Goal: Task Accomplishment & Management: Use online tool/utility

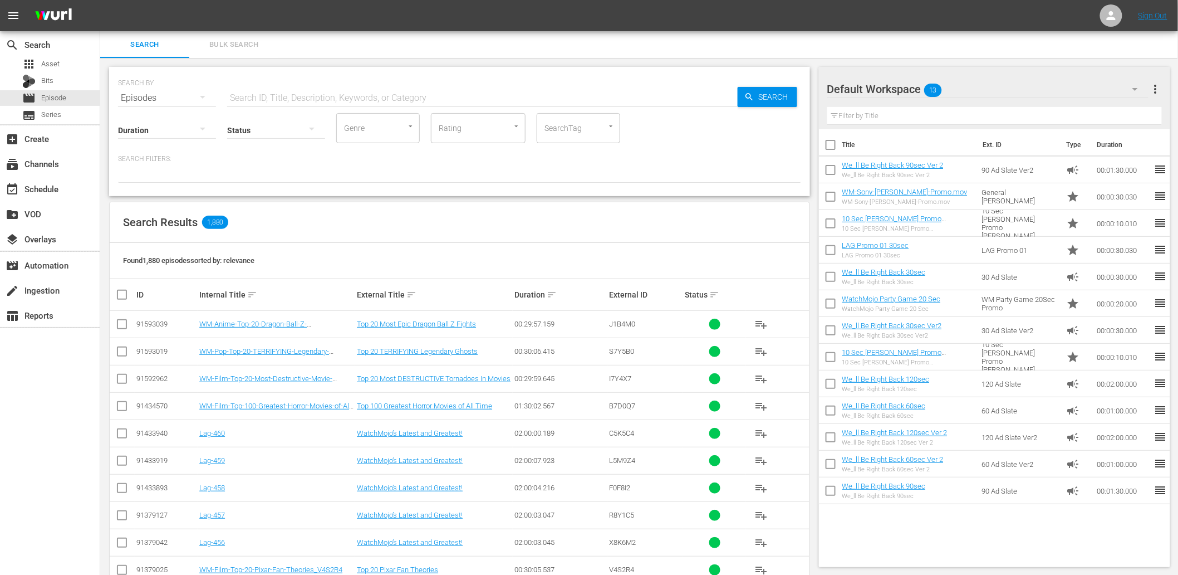
click at [368, 205] on div "Search Results 1,880" at bounding box center [460, 222] width 700 height 41
click at [372, 192] on div "SEARCH BY Search By Episodes Search ID, Title, Description, Keywords, or Catego…" at bounding box center [459, 131] width 701 height 129
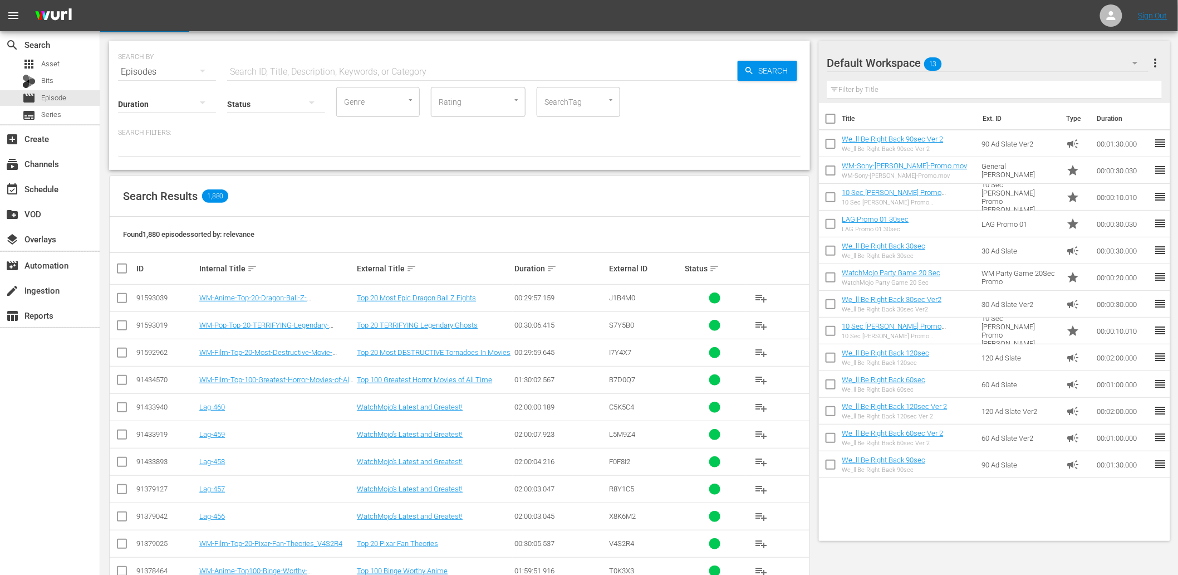
scroll to position [41, 0]
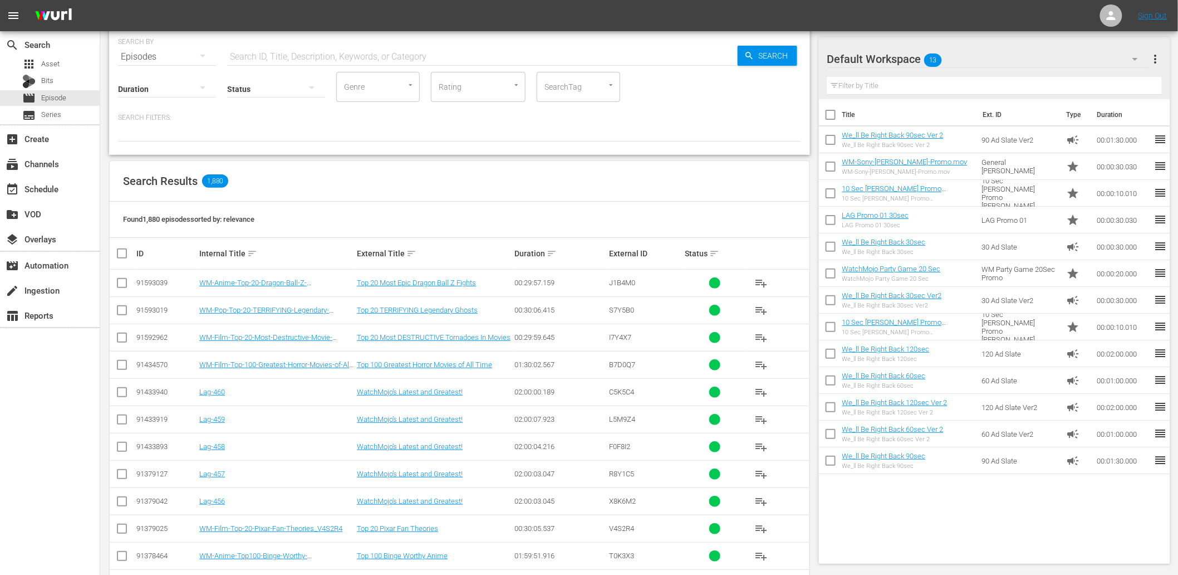
click at [53, 55] on div "search Search apps Asset Bits movie Episode subtitles Series" at bounding box center [50, 77] width 100 height 93
click at [63, 65] on div "apps Asset" at bounding box center [50, 64] width 100 height 16
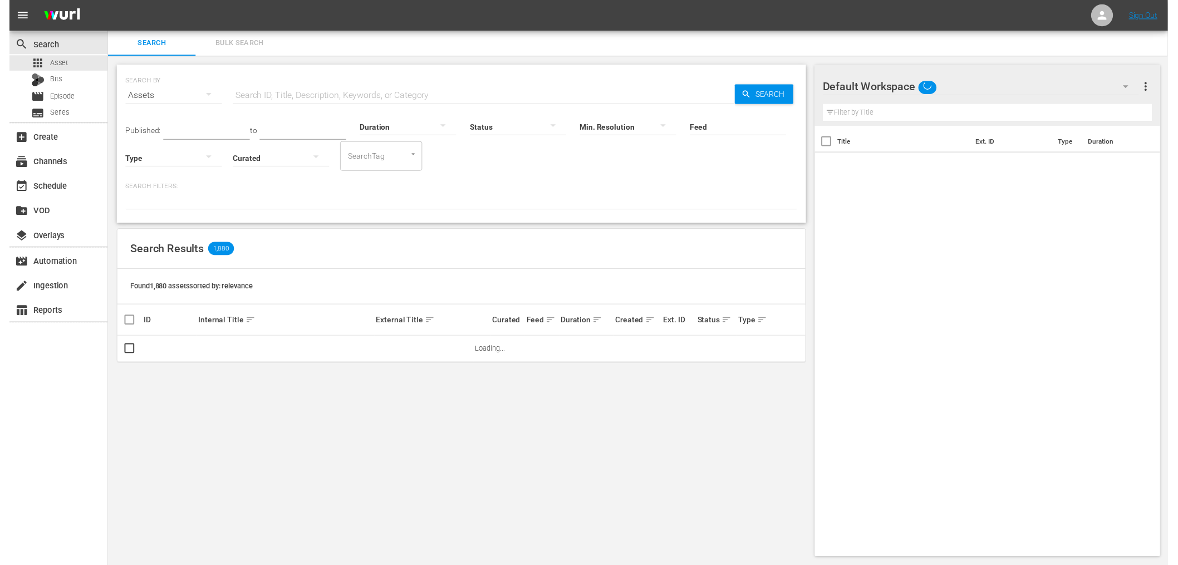
scroll to position [1, 0]
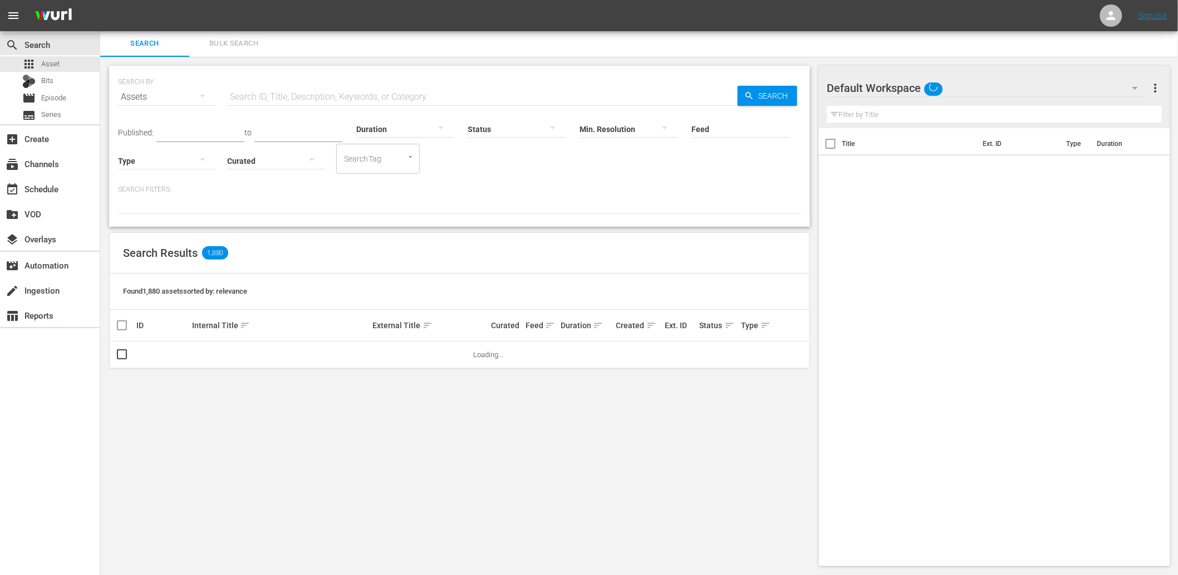
click at [229, 37] on span "Bulk Search" at bounding box center [234, 43] width 76 height 13
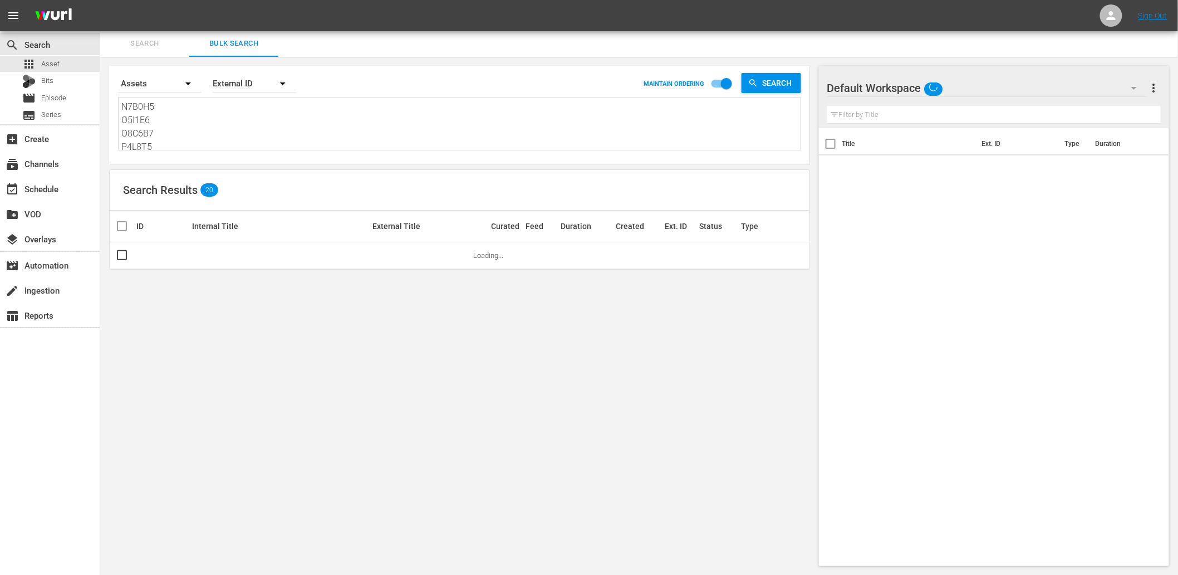
click at [165, 136] on textarea "N7B0H5 O5I1E6 O8C6B7 P4L8T5 Q8F8E9 T2G7K7 T9M1E7 U0H4P0 V3B1L8 X2O6K1" at bounding box center [460, 125] width 679 height 51
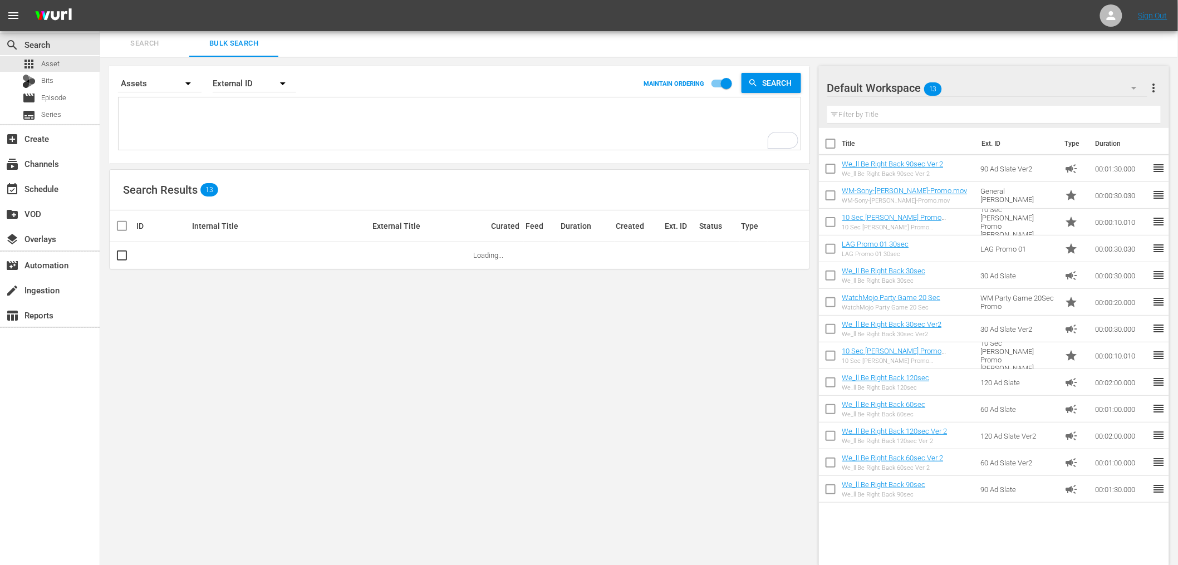
paste textarea "J3B8N5 W2F5H7 E6T2K4 P4R9D2 T7Q6M3 L9C4V8 Z5X3K1"
type textarea "J3B8N5 W2F5H7 E6T2K4 P4R9D2 T7Q6M3 L9C4V8 Z5X3K1"
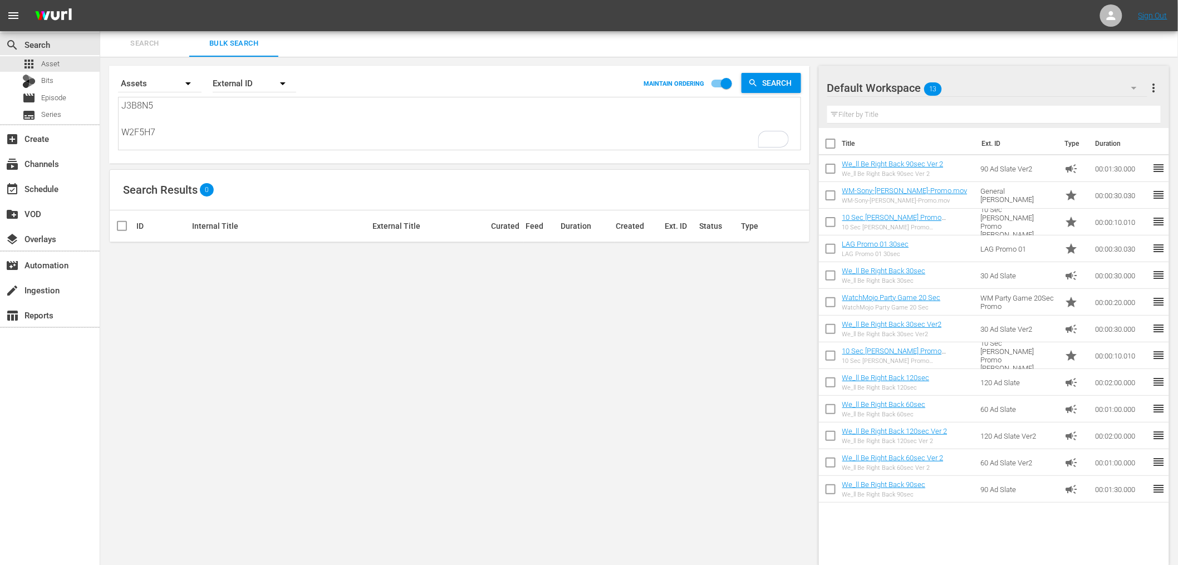
click at [125, 118] on textarea "J3B8N5 W2F5H7 E6T2K4 P4R9D2 T7Q6M3 L9C4V8 Z5X3K1" at bounding box center [460, 124] width 679 height 51
type textarea "J3B8N5 W2F5H7 E6T2K4 P4R9D2 T7Q6M3 L9C4V8 Z5X3K1"
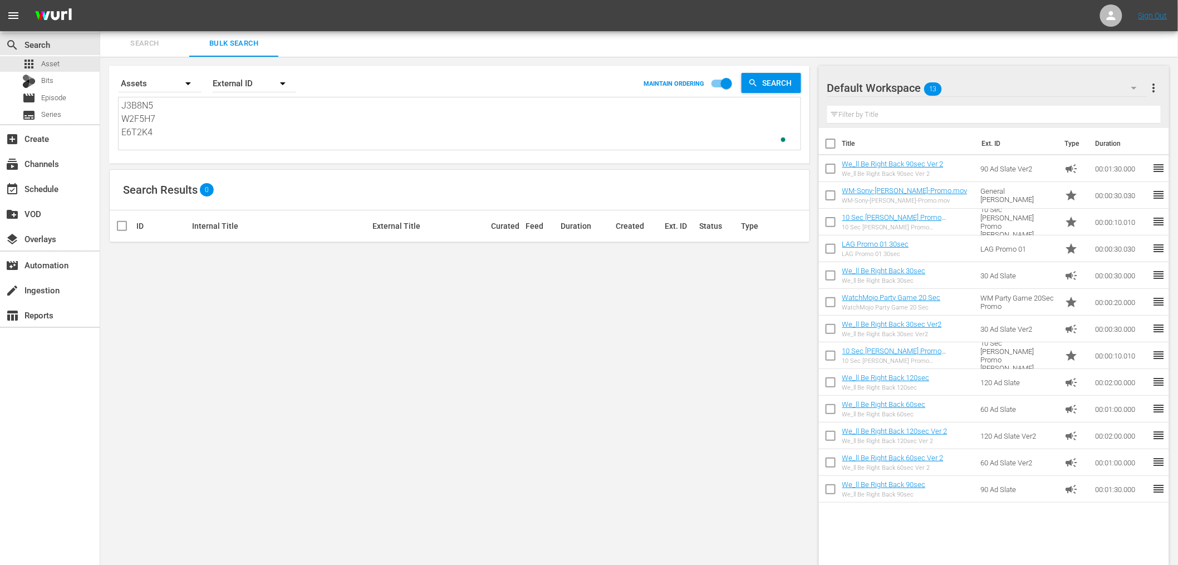
scroll to position [1, 0]
type textarea "J3B8N5 W2F5H7 E6T2K4 P4R9D2 T7Q6M3 L9C4V8 Z5X3K1"
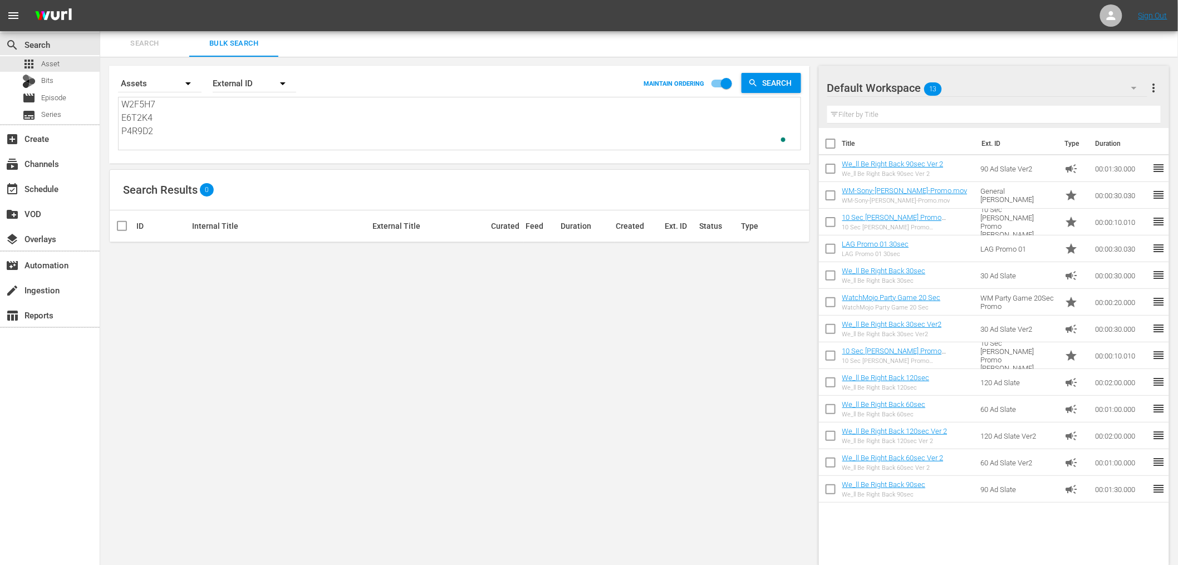
type textarea "J3B8N5 W2F5H7 E6T2K4 P4R9D2 T7Q6M3 L9C4V8 Z5X3K1"
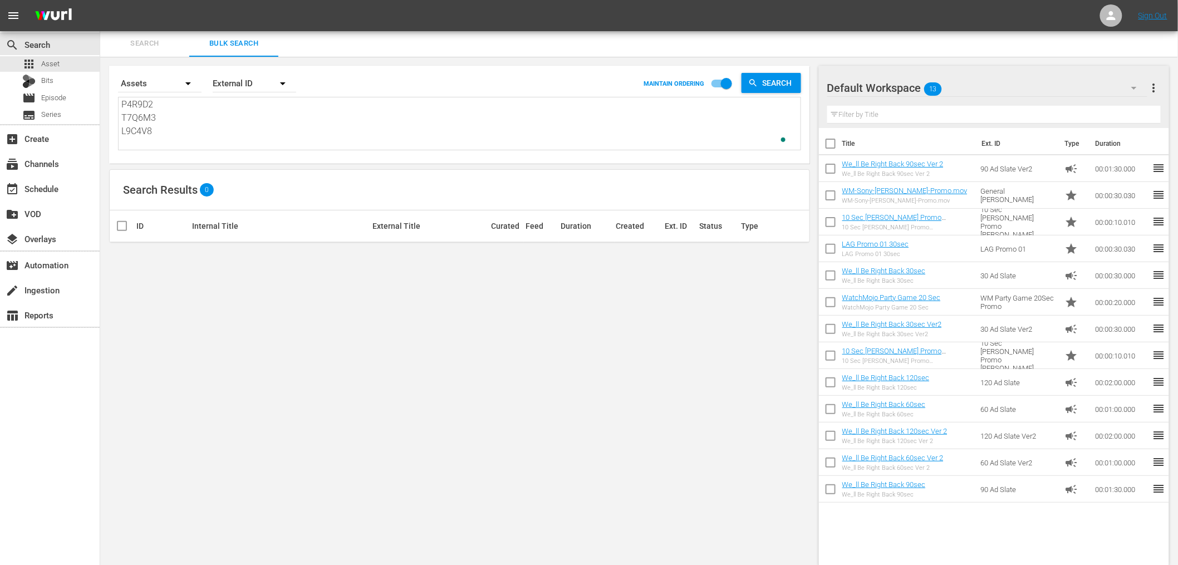
type textarea "J3B8N5 W2F5H7 E6T2K4 P4R9D2 T7Q6M3 L9C4V8 Z5X3K1"
click at [192, 119] on textarea "J3B8N5 W2F5H7 E6T2K4 P4R9D2 T7Q6M3 L9C4V8 Z5X3K1" at bounding box center [460, 124] width 679 height 51
paste textarea "To enrich screen reader interactions, please activate Accessibility in Grammarl…"
type textarea "J3B8N5"
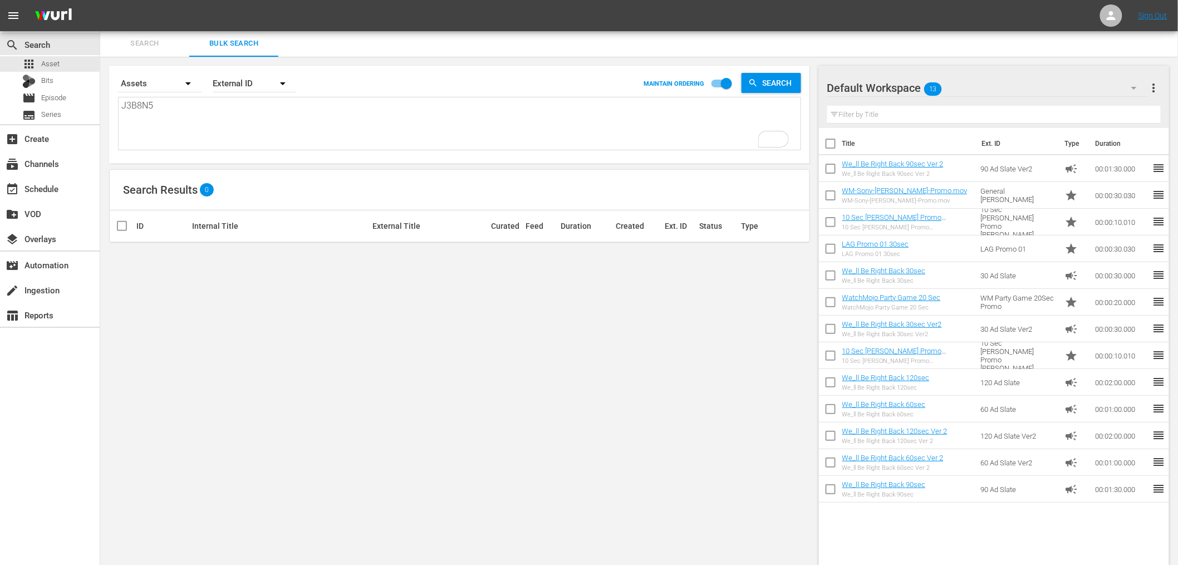
scroll to position [0, 0]
type textarea "J3B8N5"
drag, startPoint x: 173, startPoint y: 102, endPoint x: 2, endPoint y: 88, distance: 172.1
drag, startPoint x: 136, startPoint y: 97, endPoint x: 18, endPoint y: 87, distance: 117.9
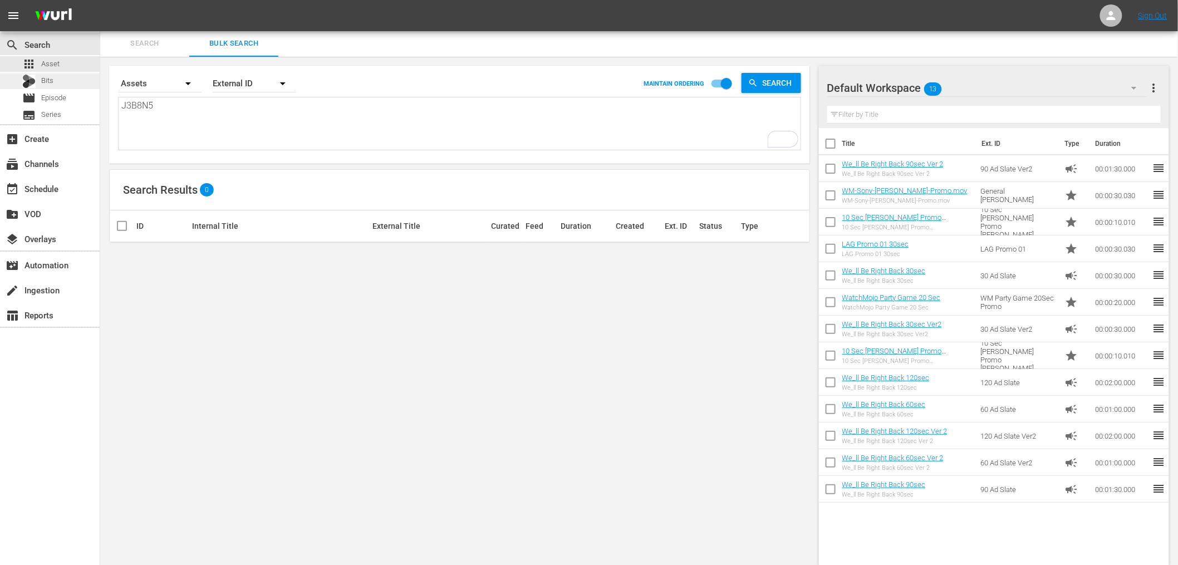
paste textarea "G0M8X8"
type textarea "G0M8X8"
